Goal: Task Accomplishment & Management: Complete application form

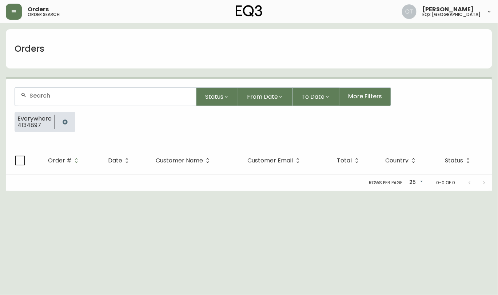
click at [72, 95] on input "text" at bounding box center [109, 95] width 161 height 7
paste input "4135040"
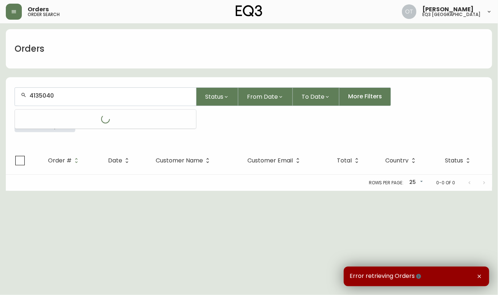
type input "4135040"
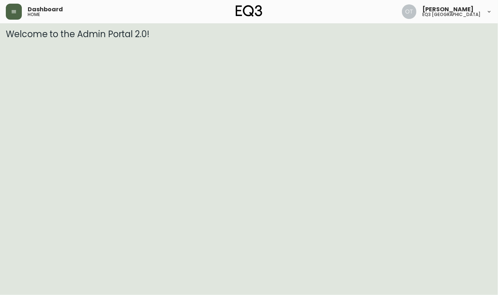
click at [16, 18] on button "button" at bounding box center [14, 12] width 16 height 16
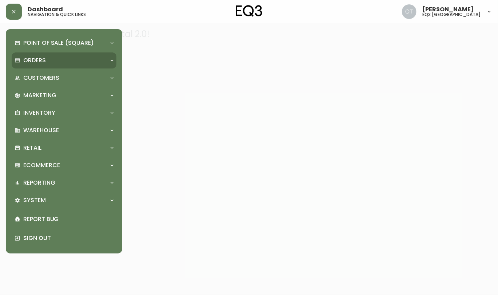
click at [27, 59] on p "Orders" at bounding box center [34, 60] width 23 height 8
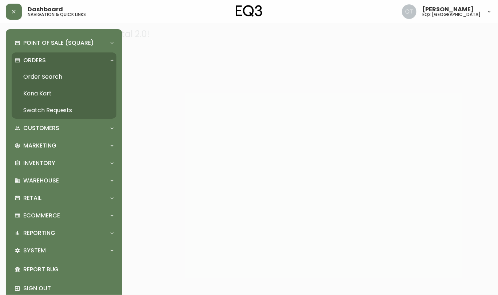
click at [43, 77] on link "Order Search" at bounding box center [64, 76] width 105 height 17
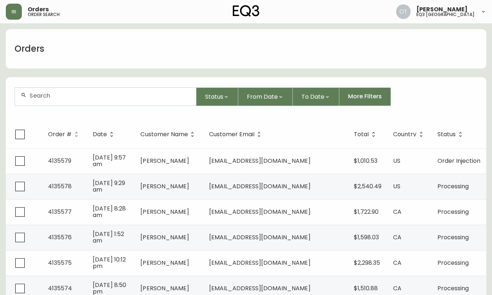
click at [71, 55] on div "Orders" at bounding box center [246, 48] width 481 height 39
click at [57, 99] on input "text" at bounding box center [109, 95] width 161 height 7
paste input "4135040"
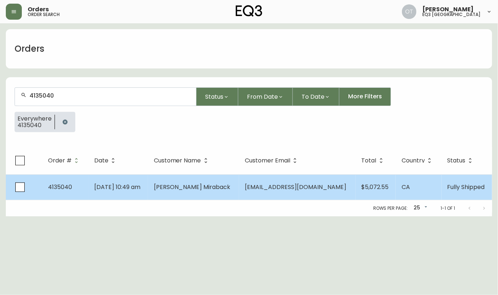
type input "4135040"
click at [55, 186] on span "4135040" at bounding box center [60, 187] width 24 height 8
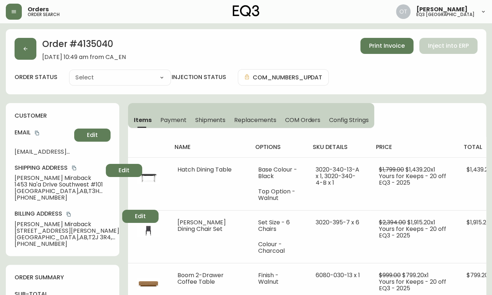
type input "Fully Shipped"
select select "FULLY_SHIPPED"
click at [250, 120] on span "Replacements" at bounding box center [255, 120] width 42 height 8
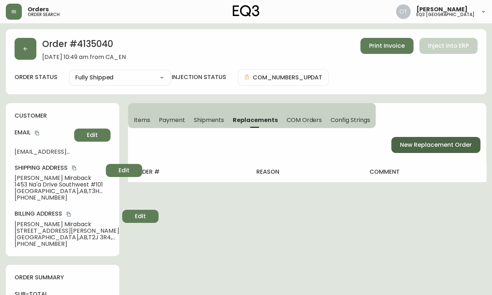
click at [435, 141] on span "New Replacement Order" at bounding box center [436, 145] width 72 height 8
select select "FREIGHT"
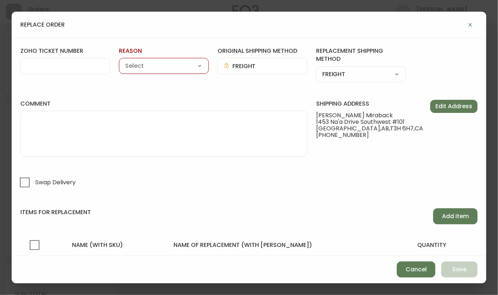
click at [86, 68] on input "zoho ticket number" at bounding box center [66, 66] width 78 height 7
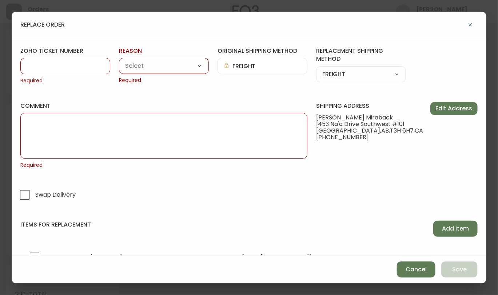
paste input "4135040"
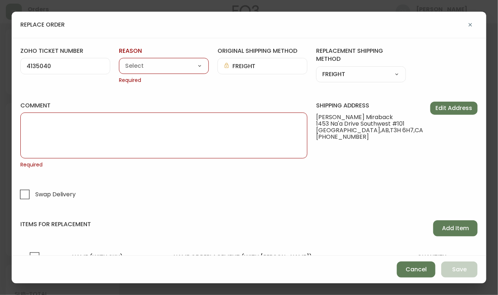
click at [43, 70] on div "4135040" at bounding box center [65, 66] width 90 height 16
click at [35, 64] on input "4135040" at bounding box center [66, 66] width 78 height 7
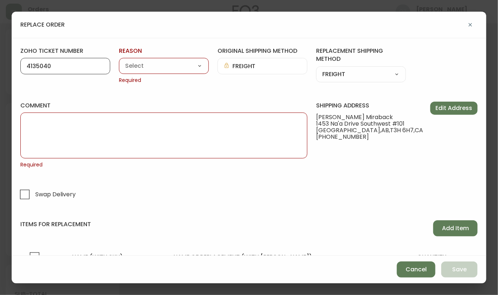
click at [35, 64] on input "4135040" at bounding box center [66, 66] width 78 height 7
paste input "#835305"
click at [32, 66] on input "#835305" at bounding box center [66, 66] width 78 height 7
type input "#835305"
click at [76, 88] on form "zoho ticket number #835305 reason Customer Related Damaged in Shipping Lost in …" at bounding box center [248, 167] width 457 height 240
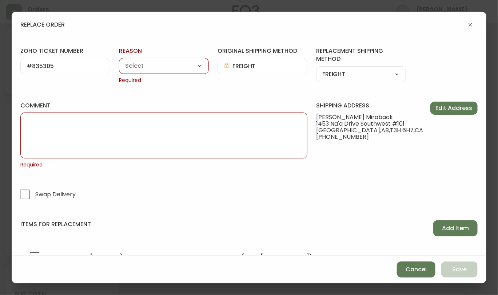
click at [149, 70] on select "Customer Related Damaged in Shipping Lost in Transit or Missing Order Manufactu…" at bounding box center [164, 66] width 90 height 11
select select "Manufacturing Defect"
click at [119, 61] on select "Customer Related Damaged in Shipping Lost in Transit or Missing Order Manufactu…" at bounding box center [164, 66] width 90 height 11
type input "Manufacturing Defect"
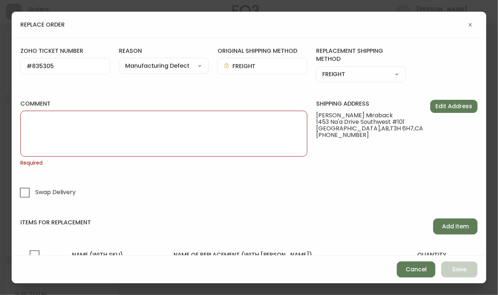
drag, startPoint x: 68, startPoint y: 85, endPoint x: 74, endPoint y: 85, distance: 5.1
click at [68, 85] on form "zoho ticket number #835305 reason Manufacturing Defect Customer Related Damaged…" at bounding box center [248, 166] width 457 height 238
click at [142, 70] on select "Customer Related Damaged in Shipping Lost in Transit or Missing Order Manufactu…" at bounding box center [164, 66] width 90 height 11
select select "Damaged in Shipping"
click at [119, 61] on select "Customer Related Damaged in Shipping Lost in Transit or Missing Order Manufactu…" at bounding box center [164, 66] width 90 height 11
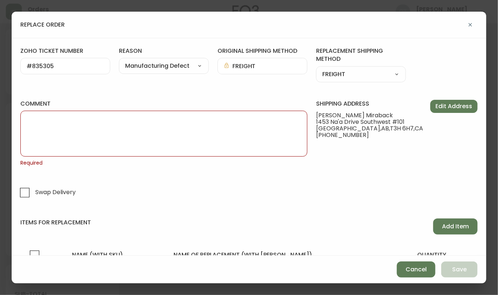
type input "Damaged in Shipping"
click at [174, 127] on textarea "comment" at bounding box center [164, 133] width 275 height 36
paste textarea "ORIGINAL ORDER: 4135040 | REASON FOR REPLACEMENT: SCRATCHES | NOTES: NIR | RETU…"
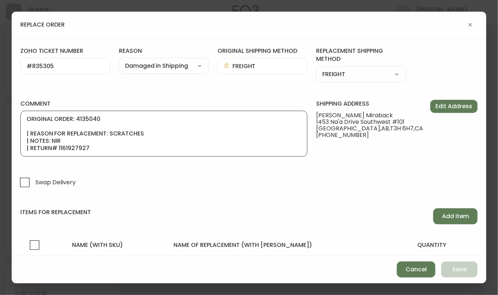
scroll to position [44, 0]
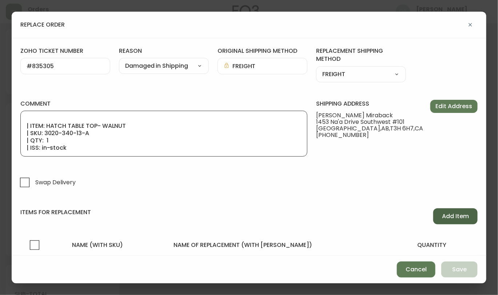
type textarea "ORIGINAL ORDER: 4135040 | REASON FOR REPLACEMENT: SCRATCHES | NOTES: NIR | RETU…"
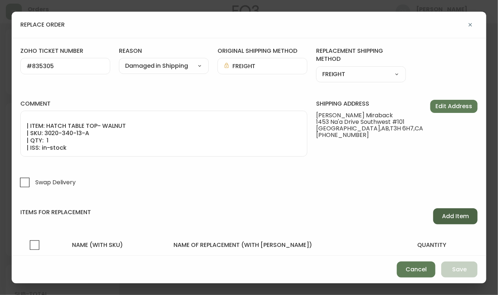
click at [448, 217] on span "Add Item" at bounding box center [455, 216] width 27 height 8
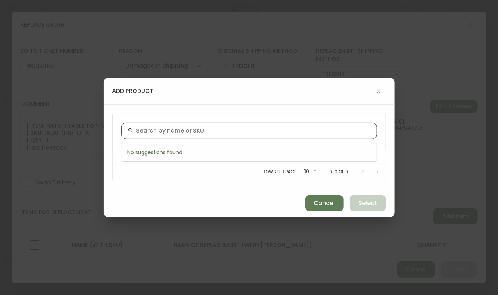
click at [152, 133] on input "text" at bounding box center [253, 130] width 234 height 7
paste input "3020-340-13-A"
type input "3020-340-13-A"
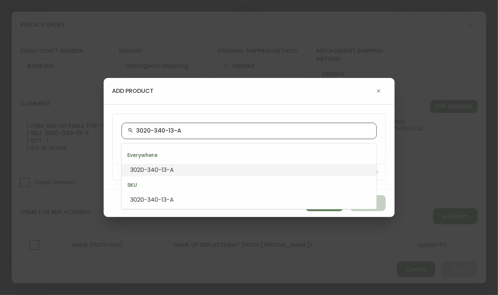
click at [150, 171] on span "3020-340-13-A" at bounding box center [152, 170] width 44 height 8
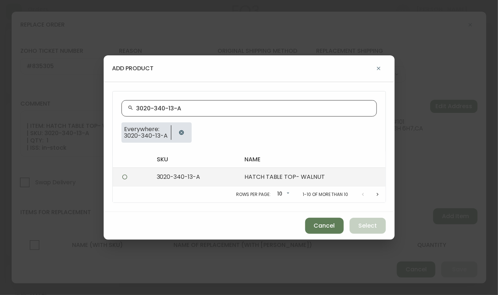
click at [309, 169] on td "HATCH TABLE TOP- WALNUT" at bounding box center [312, 176] width 147 height 19
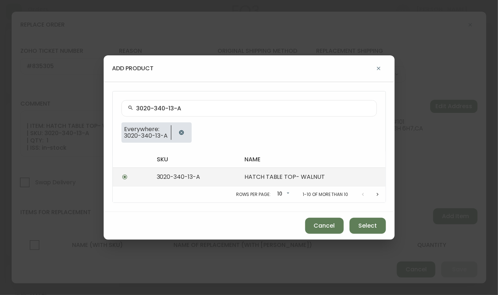
radio input "true"
click at [299, 170] on td "HATCH TABLE TOP- WALNUT" at bounding box center [312, 176] width 147 height 19
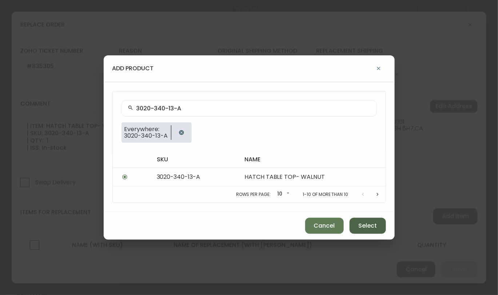
click at [370, 226] on span "Select" at bounding box center [367, 226] width 19 height 8
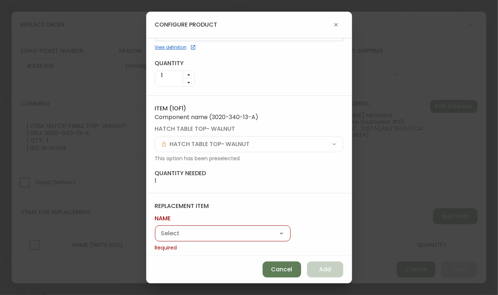
scroll to position [40, 0]
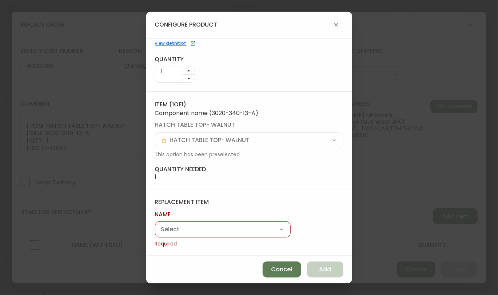
click at [187, 229] on select "Hatch Dining Table Frank Dining Chair Set Boom 2-Drawer Coffee Table Mackenzie …" at bounding box center [223, 229] width 136 height 11
select select "cmf2q4l1i758701626fe36959"
click at [155, 233] on select "Hatch Dining Table Frank Dining Chair Set Boom 2-Drawer Coffee Table Mackenzie …" at bounding box center [223, 229] width 136 height 11
type input "Hatch Dining Table"
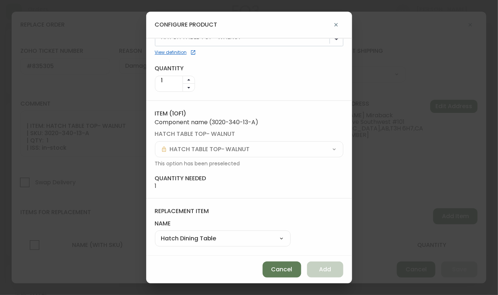
scroll to position [30, 0]
click at [323, 268] on span "Add" at bounding box center [325, 269] width 12 height 8
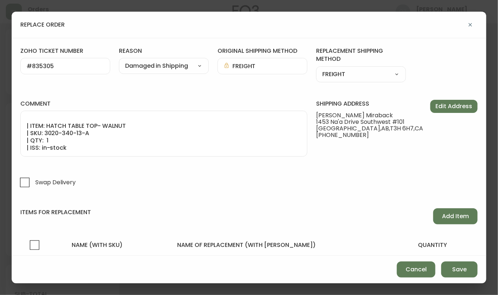
scroll to position [50, 0]
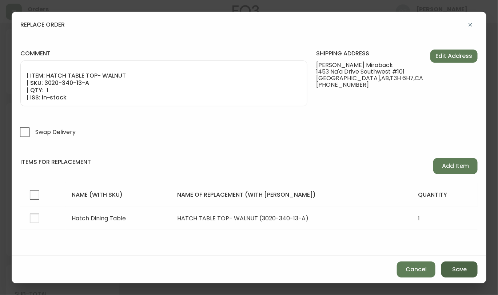
click at [455, 271] on span "Save" at bounding box center [459, 269] width 15 height 8
select select
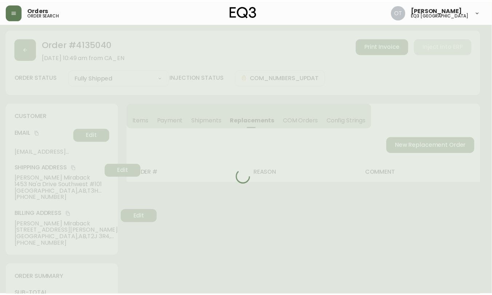
scroll to position [27, 0]
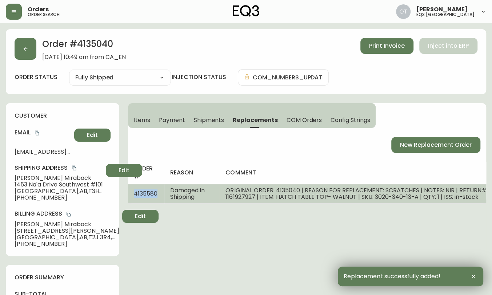
drag, startPoint x: 135, startPoint y: 193, endPoint x: 160, endPoint y: 193, distance: 24.4
click at [160, 193] on td "4135580" at bounding box center [146, 193] width 36 height 19
copy span "4135580"
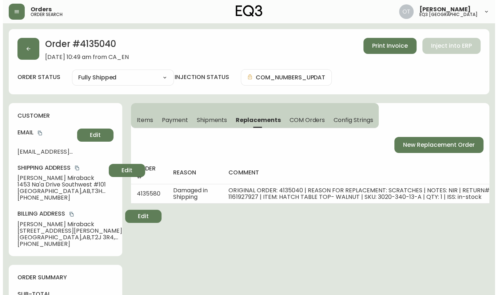
scroll to position [341, 0]
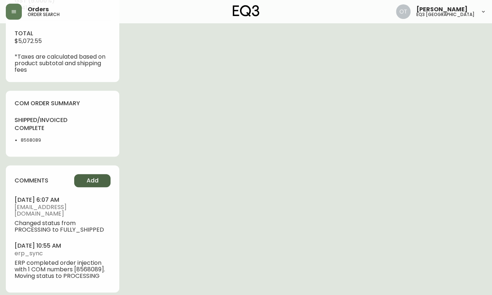
click at [91, 180] on span "Add" at bounding box center [93, 181] width 12 height 8
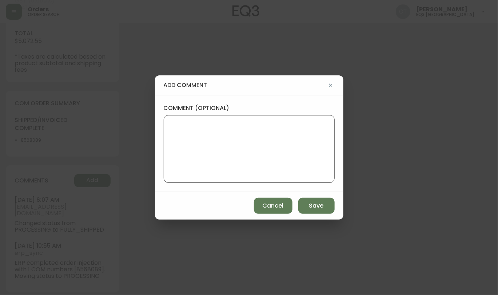
click at [223, 127] on textarea "comment (optional)" at bounding box center [249, 149] width 159 height 58
paste textarea "TICKET 4135580 REPLACEMENT PO: 4135580 *COM will be available in AS400 and in t…"
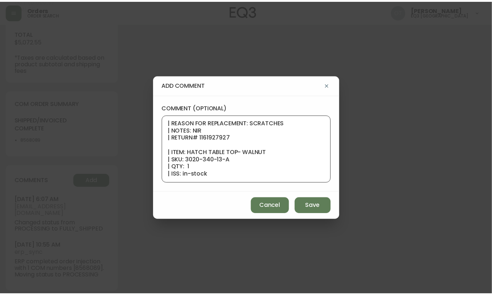
scroll to position [0, 0]
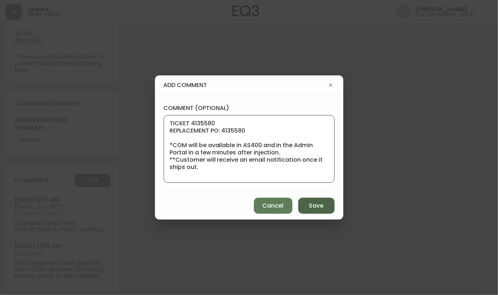
type textarea "TICKET 4135580 REPLACEMENT PO: 4135580 *COM will be available in AS400 and in t…"
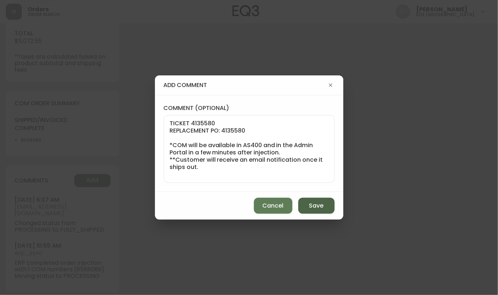
click at [322, 204] on span "Save" at bounding box center [316, 206] width 15 height 8
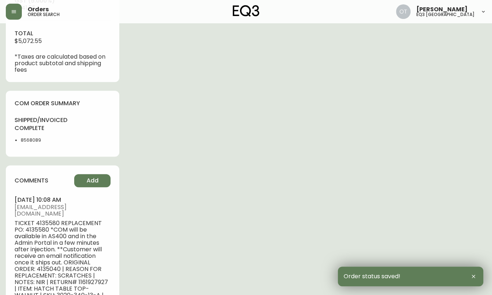
click at [103, 129] on div "shipped/invoiced complete 8568089" at bounding box center [63, 132] width 96 height 32
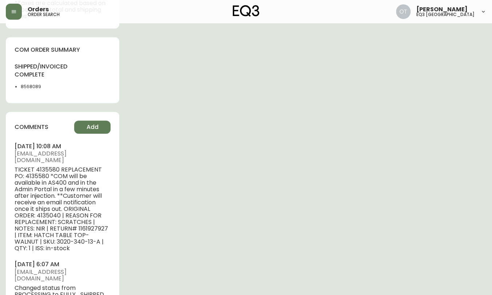
scroll to position [452, 0]
